Goal: Task Accomplishment & Management: Complete application form

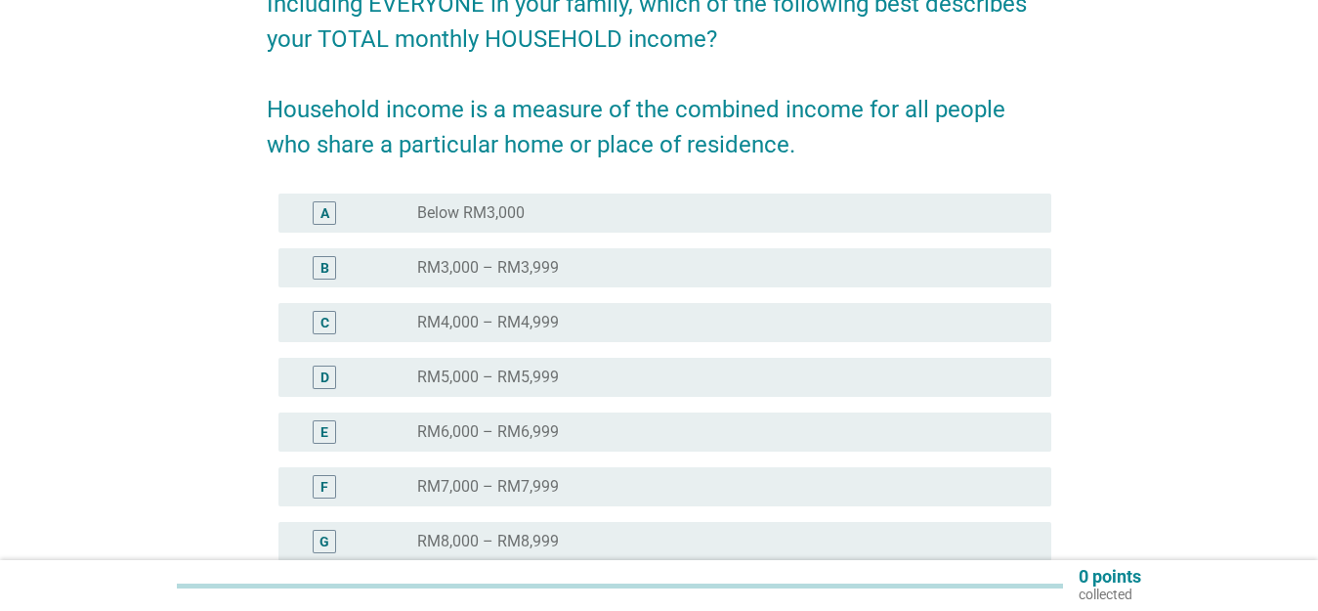
scroll to position [503, 0]
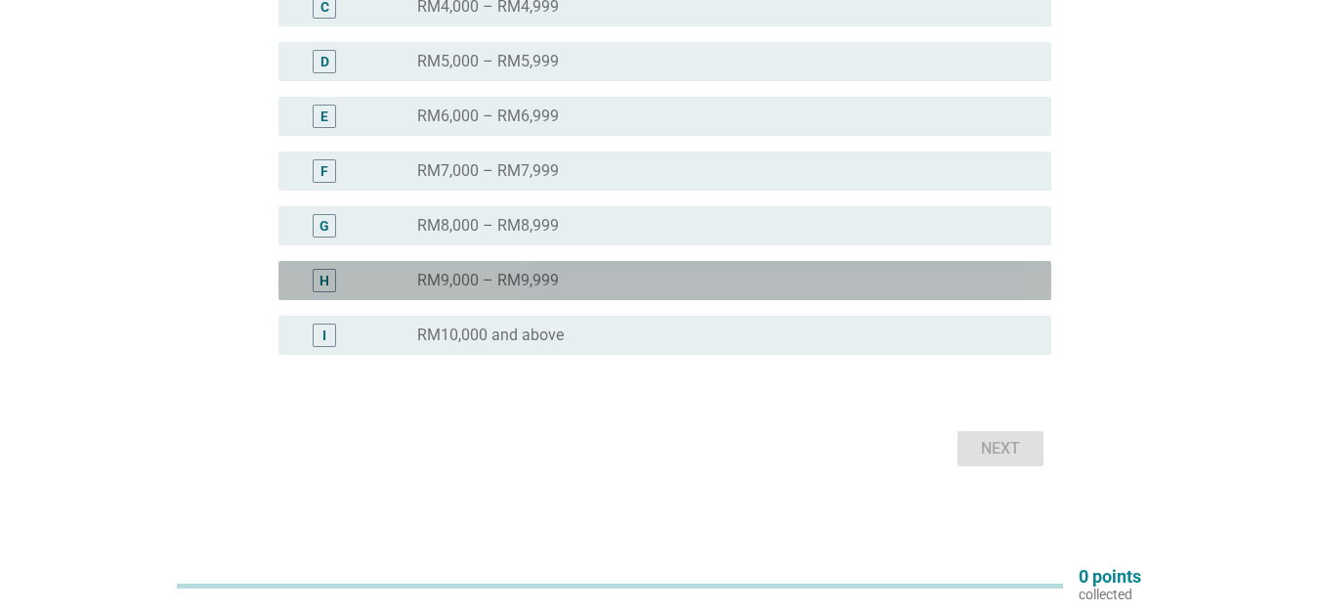
click at [523, 281] on label "RM9,000 – RM9,999" at bounding box center [488, 281] width 142 height 20
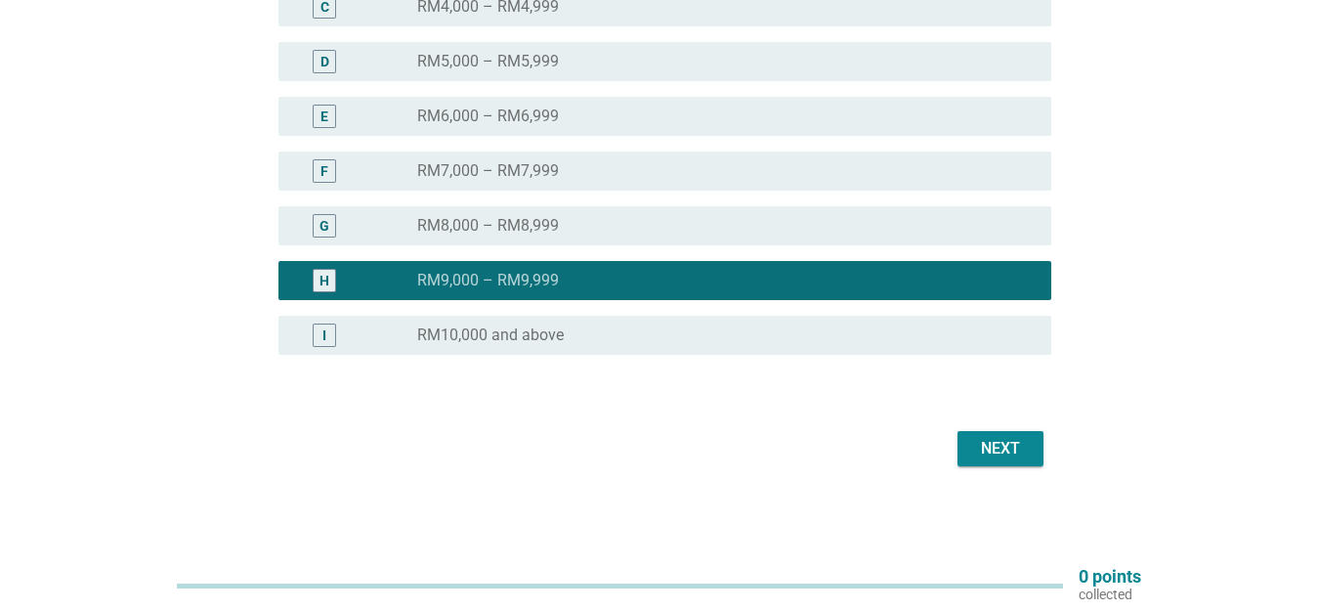
click at [523, 281] on label "RM9,000 – RM9,999" at bounding box center [488, 281] width 142 height 20
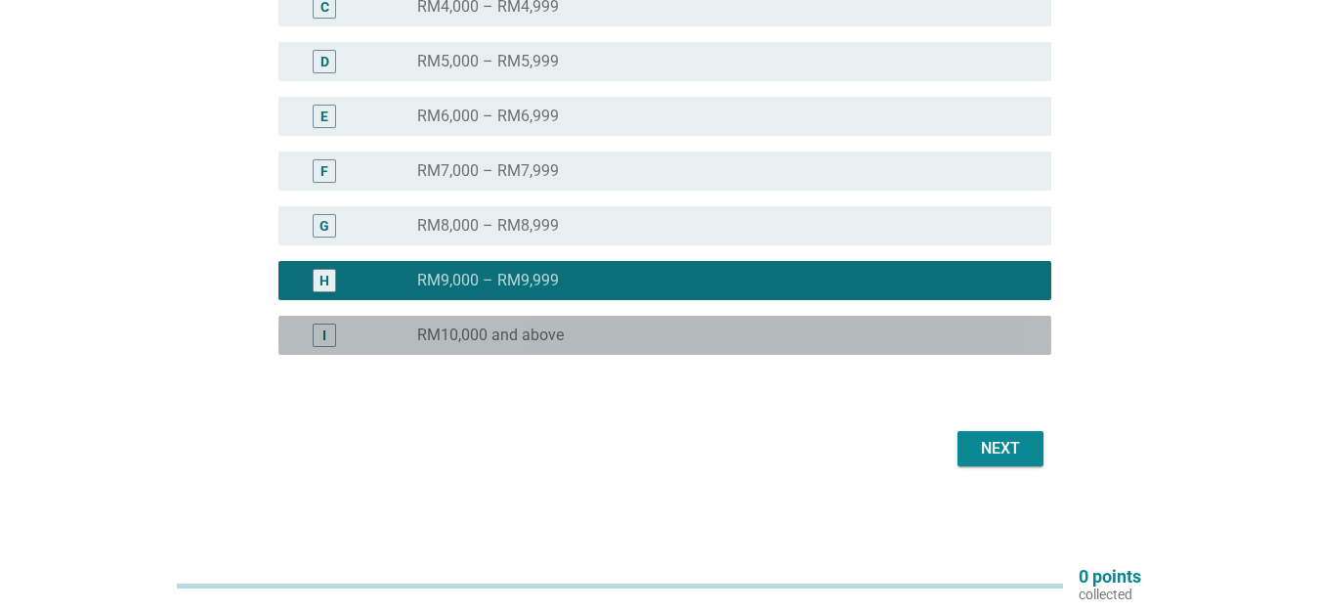
click at [510, 338] on label "RM10,000 and above" at bounding box center [490, 335] width 147 height 20
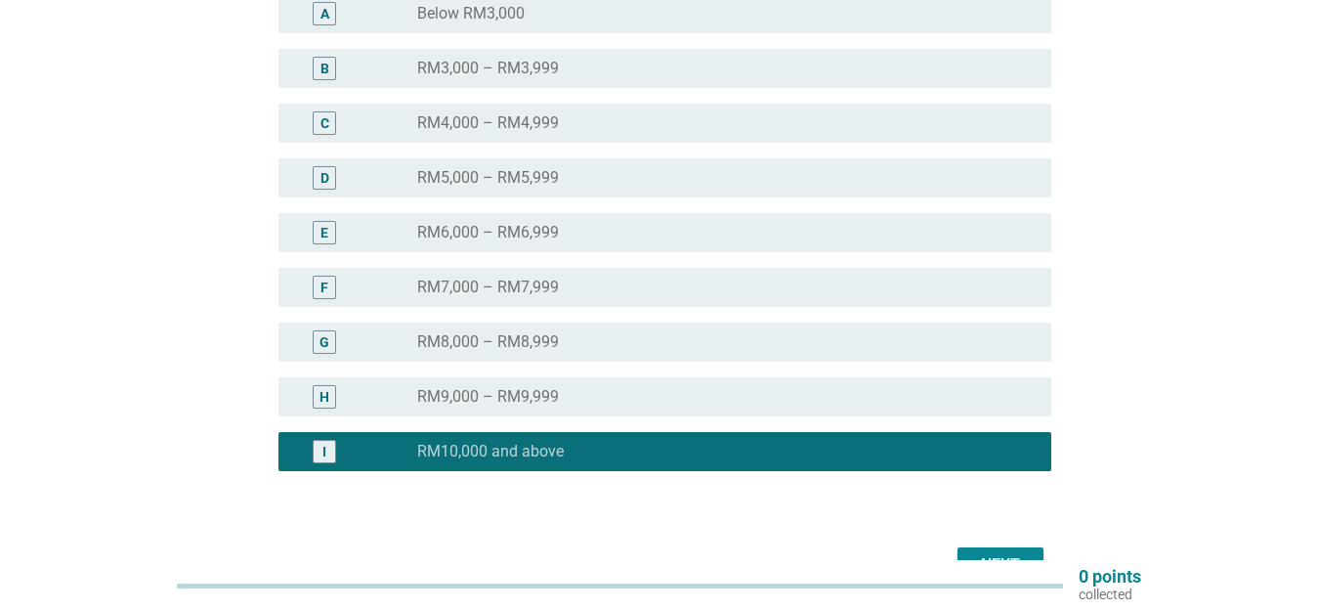
scroll to position [308, 0]
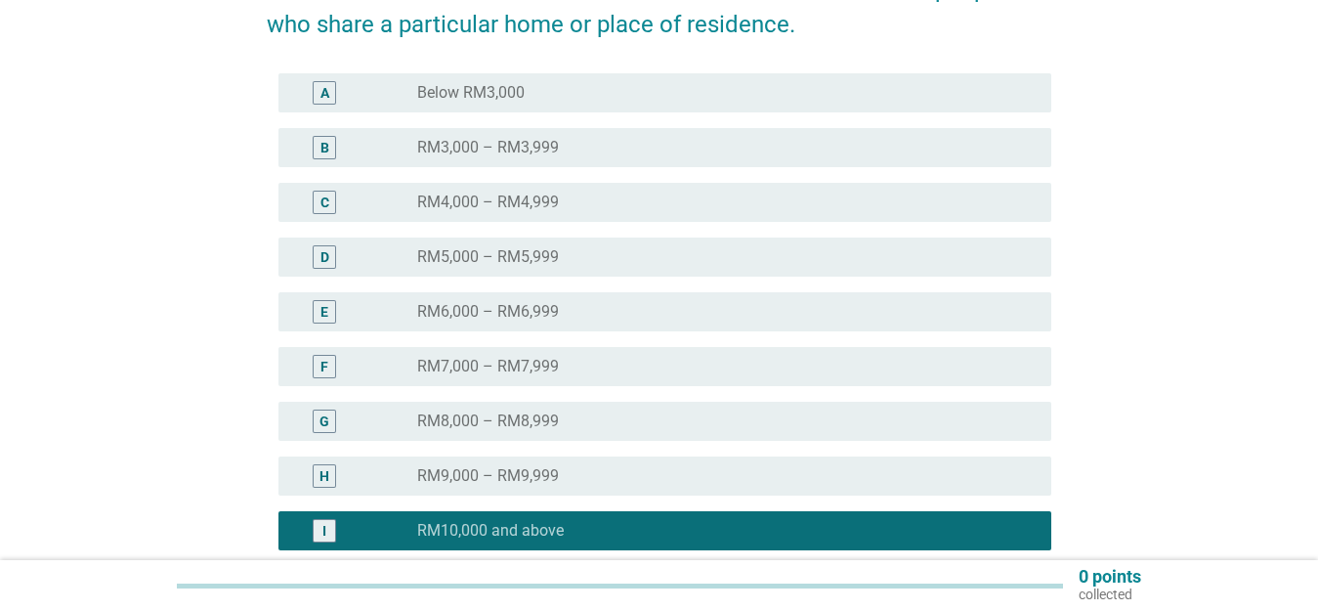
click at [546, 457] on div "H radio_button_unchecked RM9,000 – RM9,999" at bounding box center [665, 475] width 773 height 39
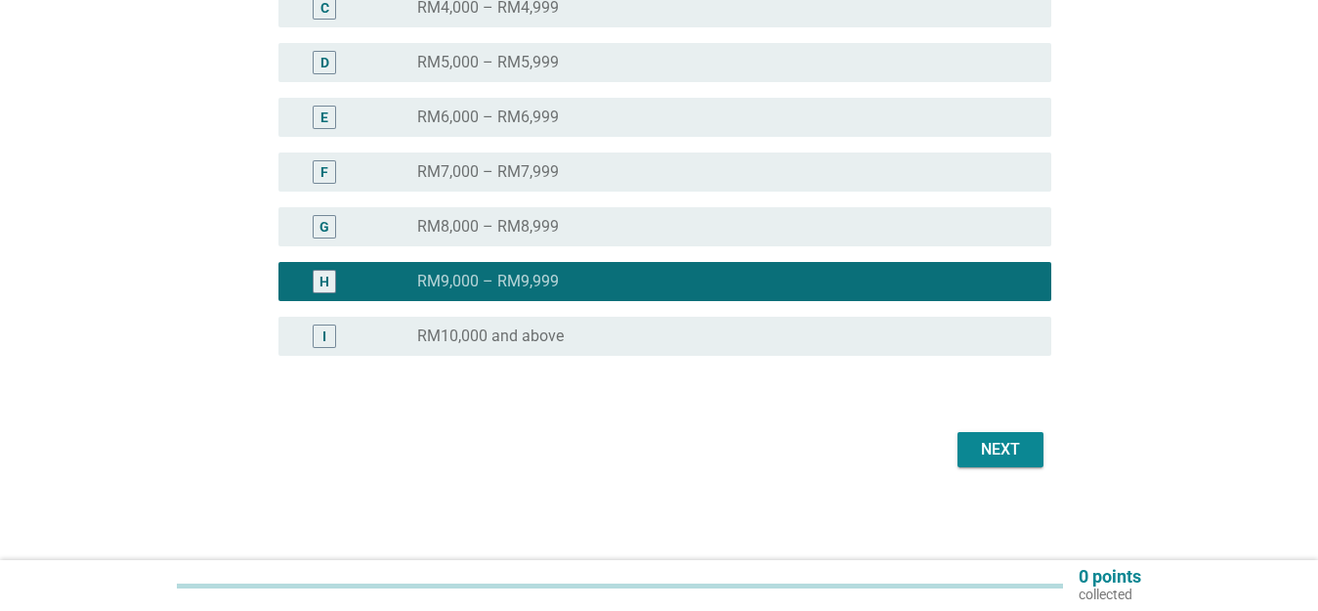
scroll to position [503, 0]
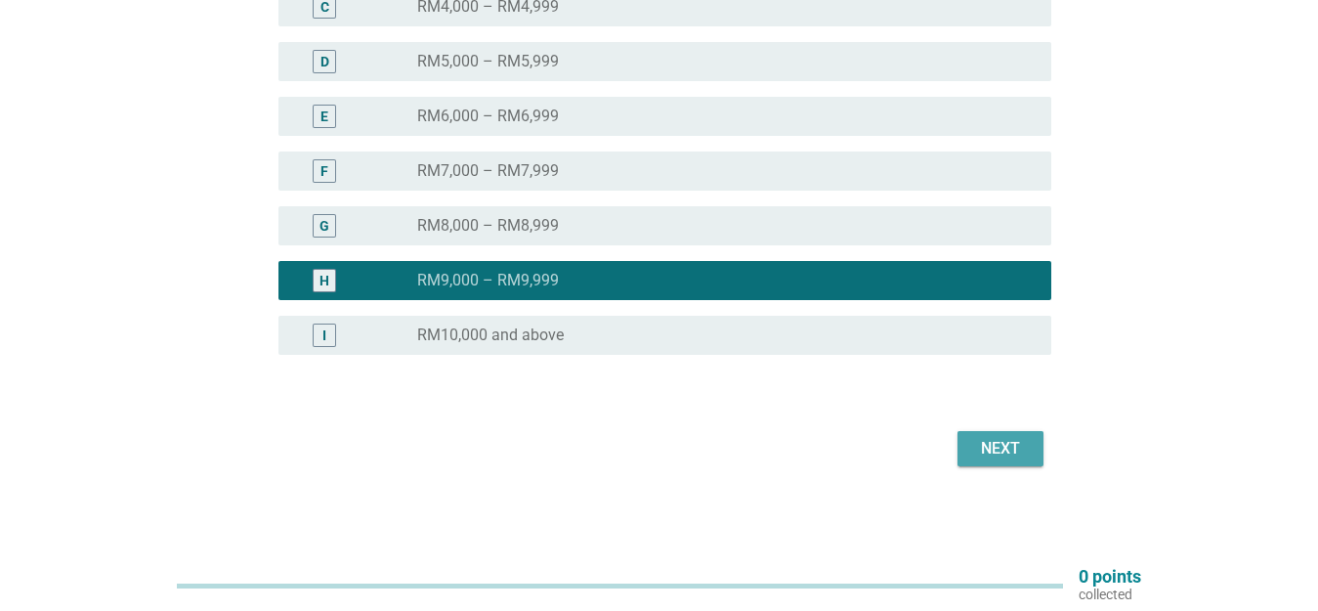
click at [966, 455] on button "Next" at bounding box center [1001, 448] width 86 height 35
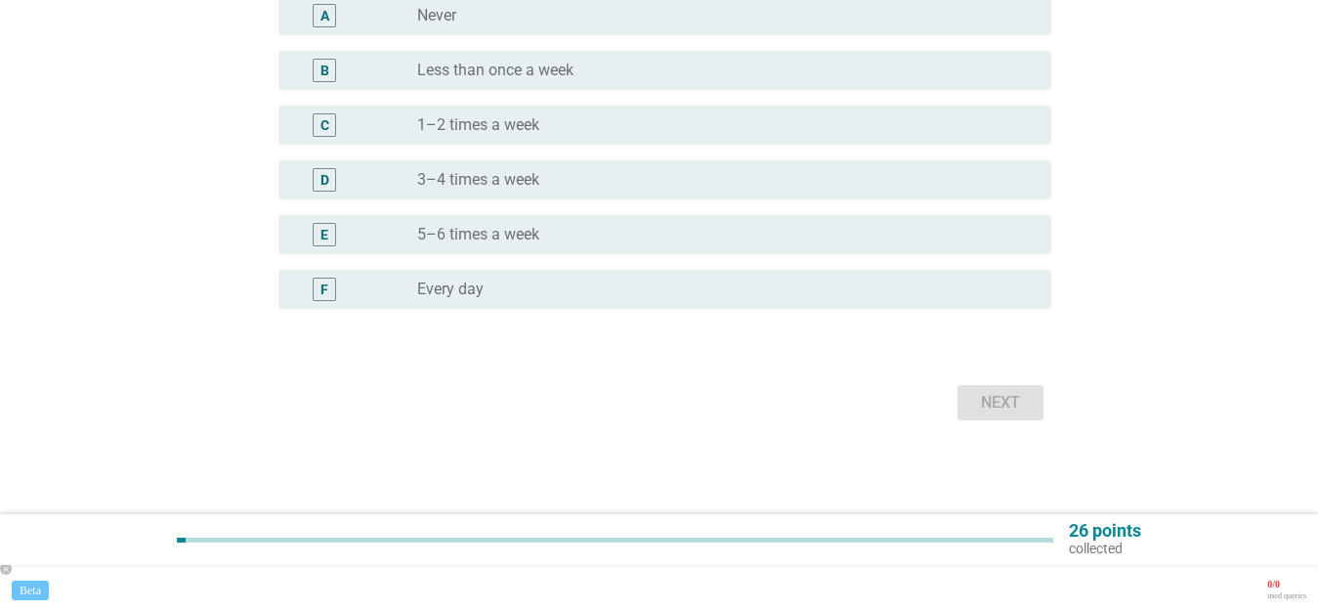
scroll to position [0, 0]
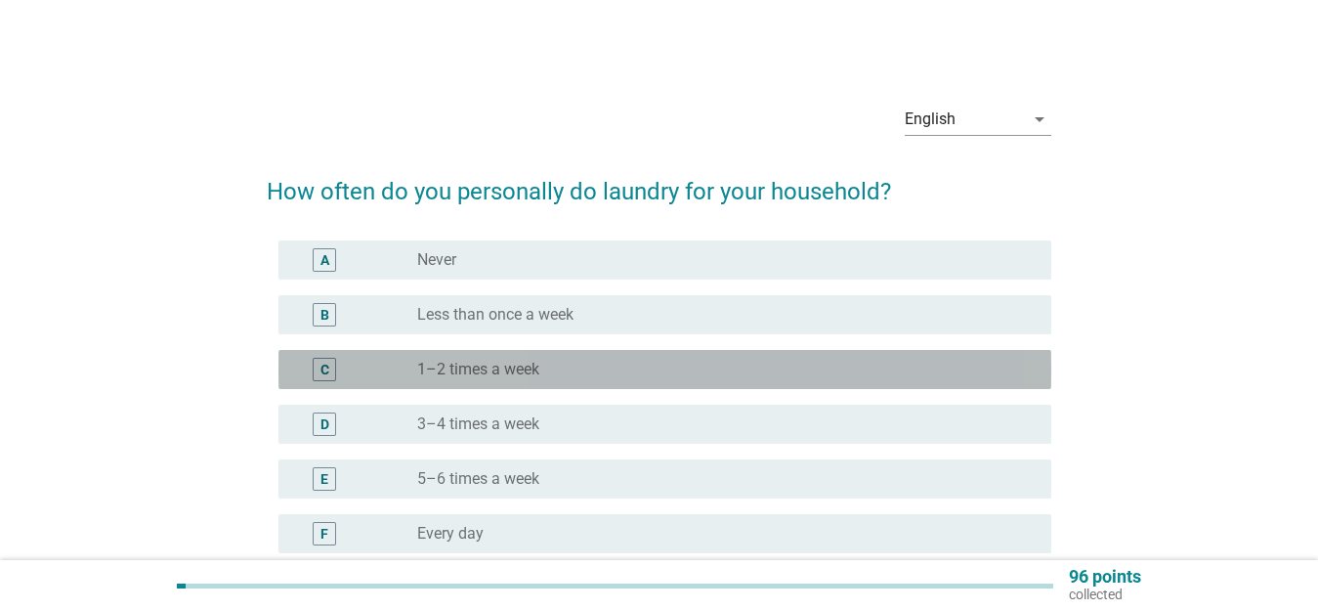
click at [558, 367] on div "radio_button_unchecked 1–2 times a week" at bounding box center [718, 370] width 603 height 20
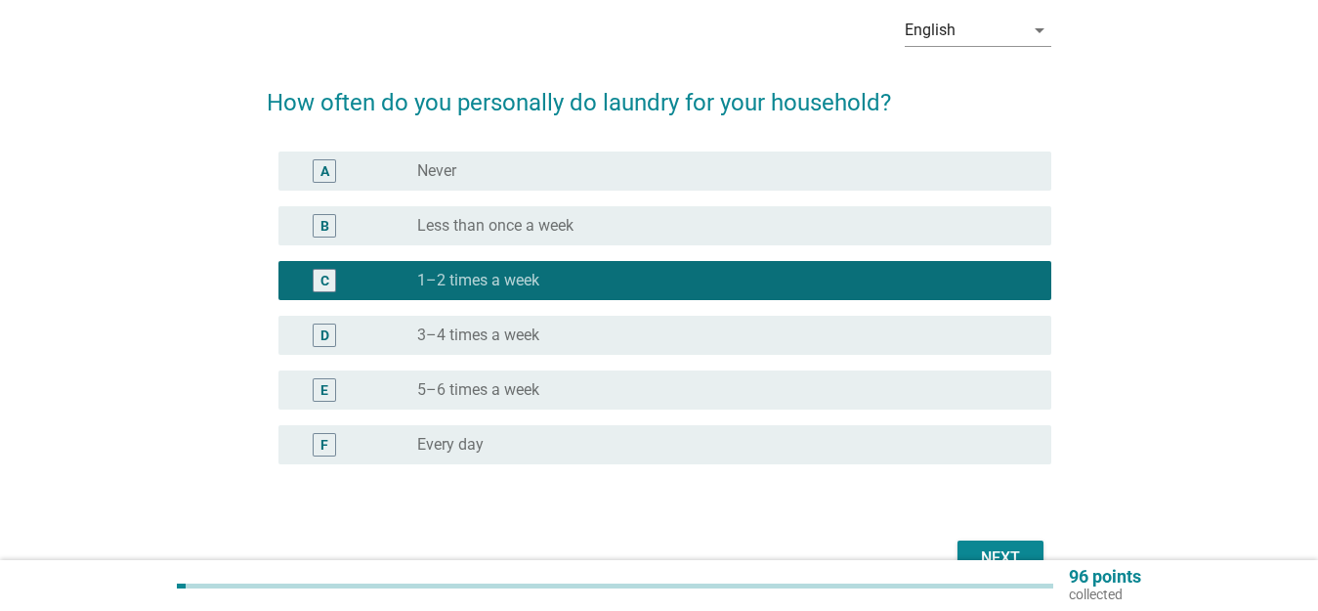
scroll to position [198, 0]
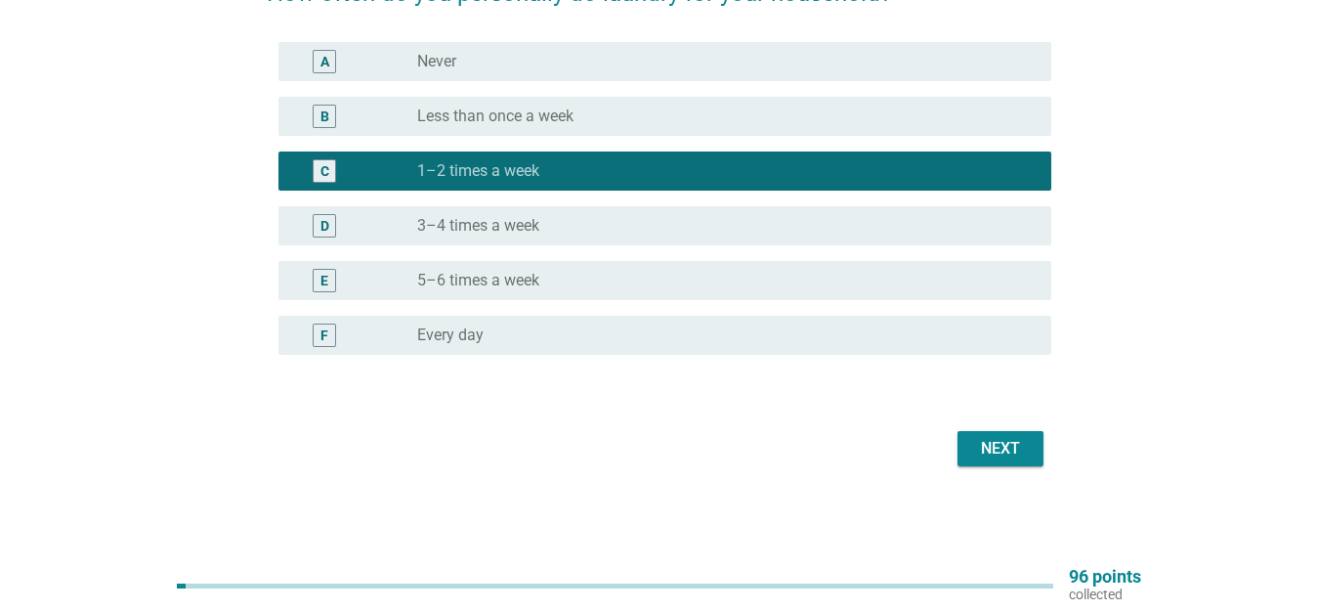
click at [1032, 457] on button "Next" at bounding box center [1001, 448] width 86 height 35
